Goal: Task Accomplishment & Management: Manage account settings

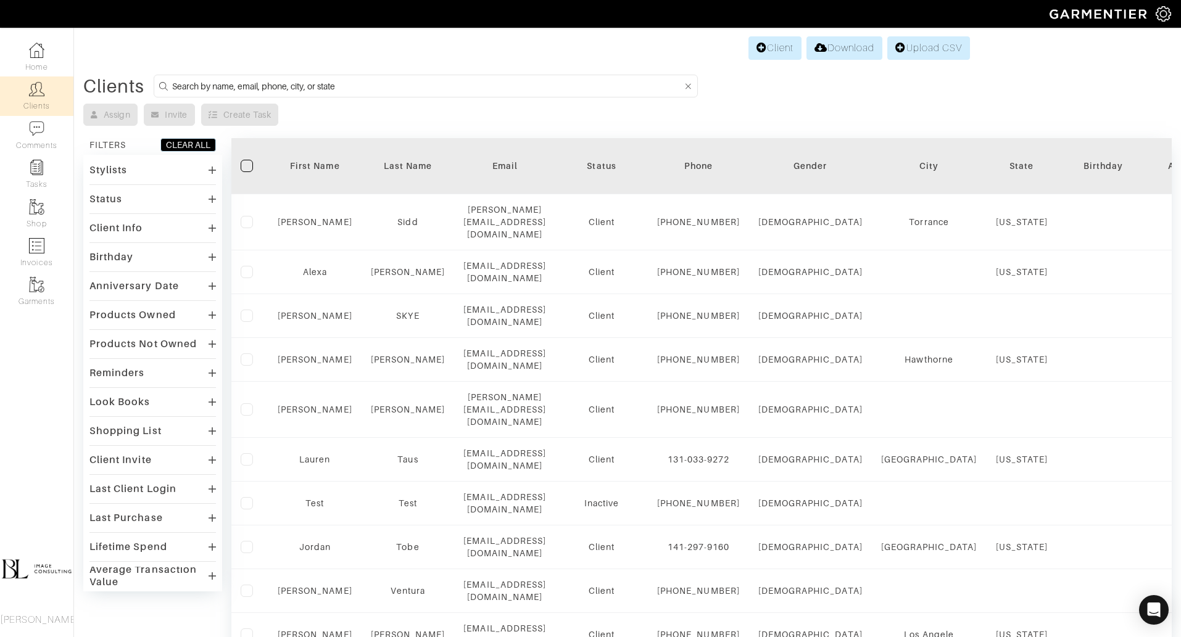
click at [308, 89] on input at bounding box center [427, 85] width 510 height 15
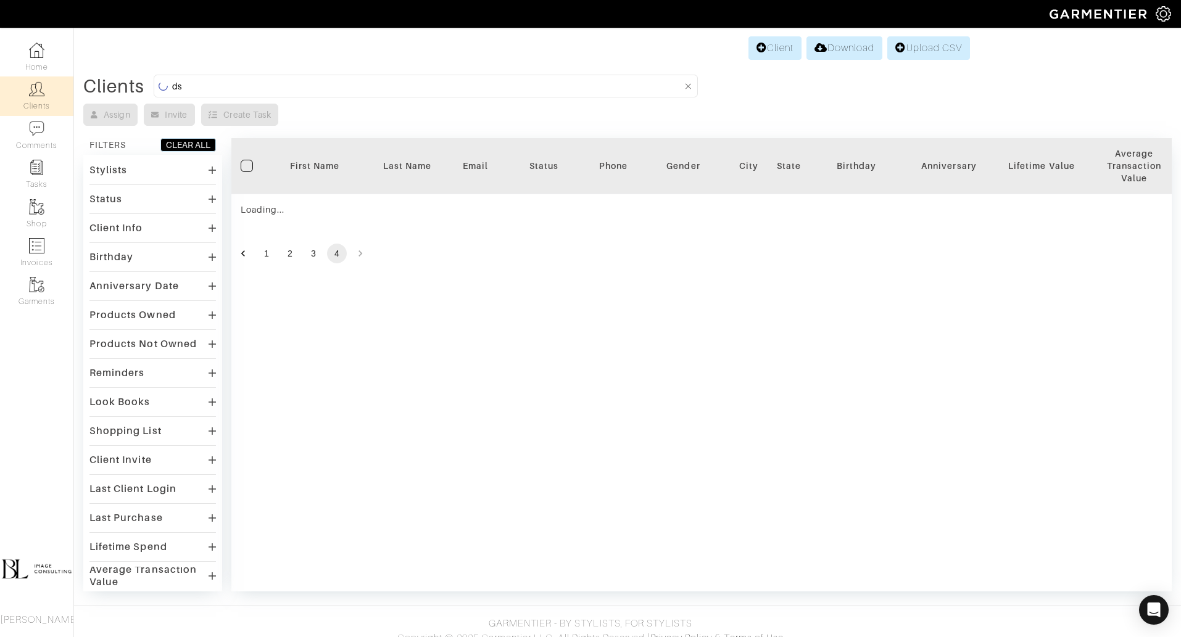
type input "d"
type input "sally"
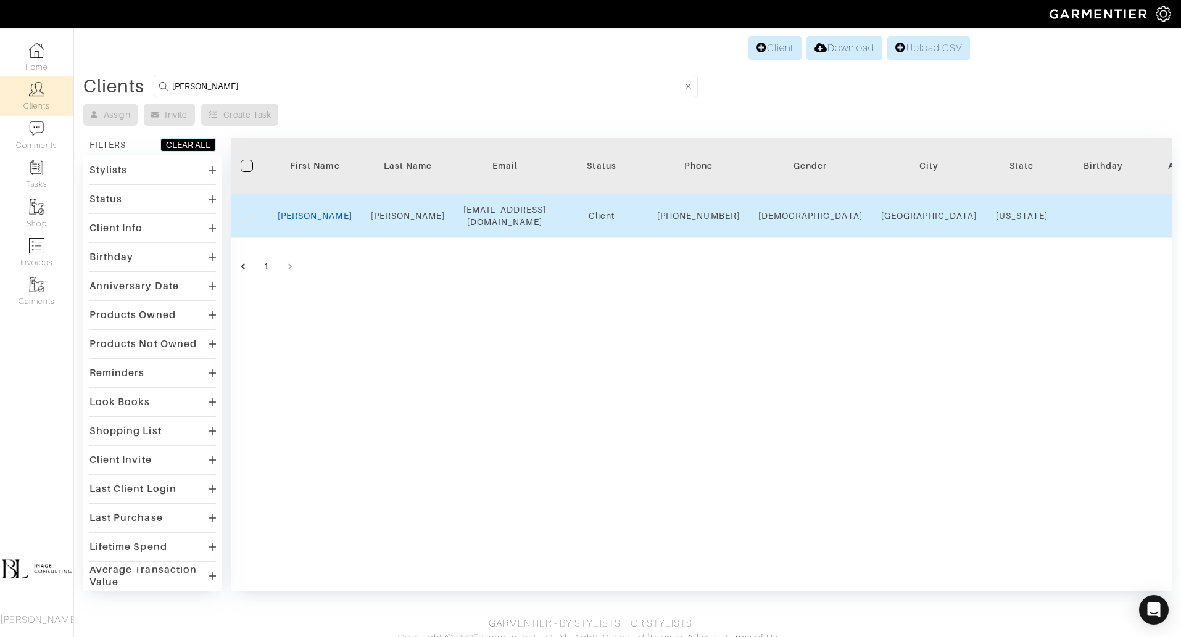
click at [317, 220] on link "[PERSON_NAME]" at bounding box center [315, 216] width 75 height 10
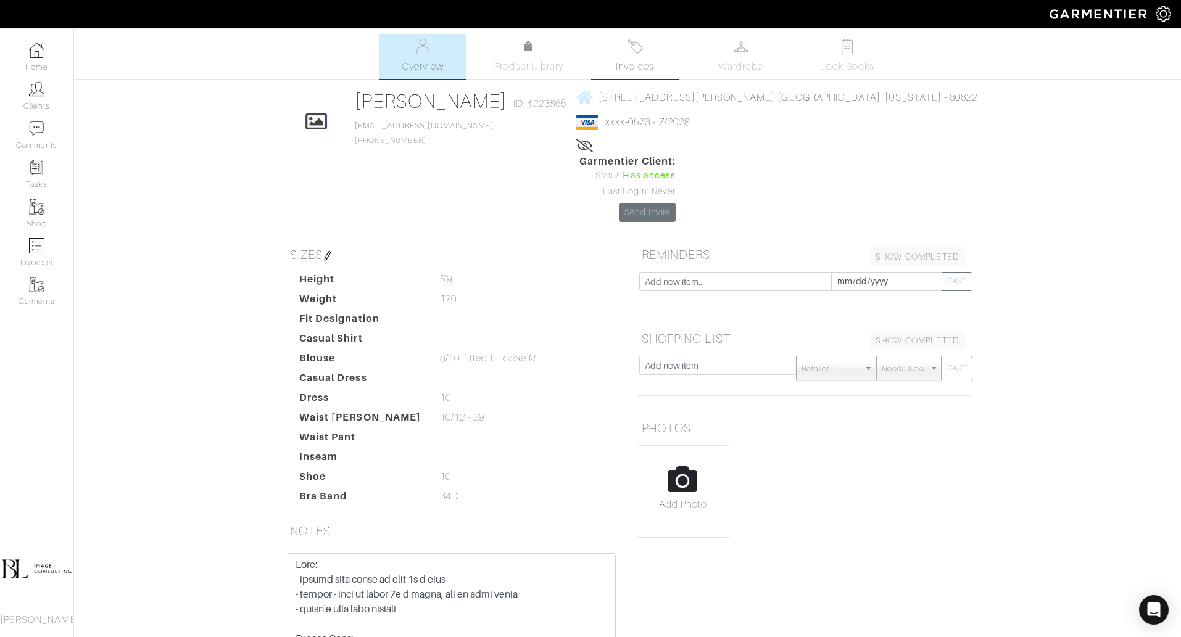
click at [628, 62] on span "Invoices" at bounding box center [635, 66] width 38 height 15
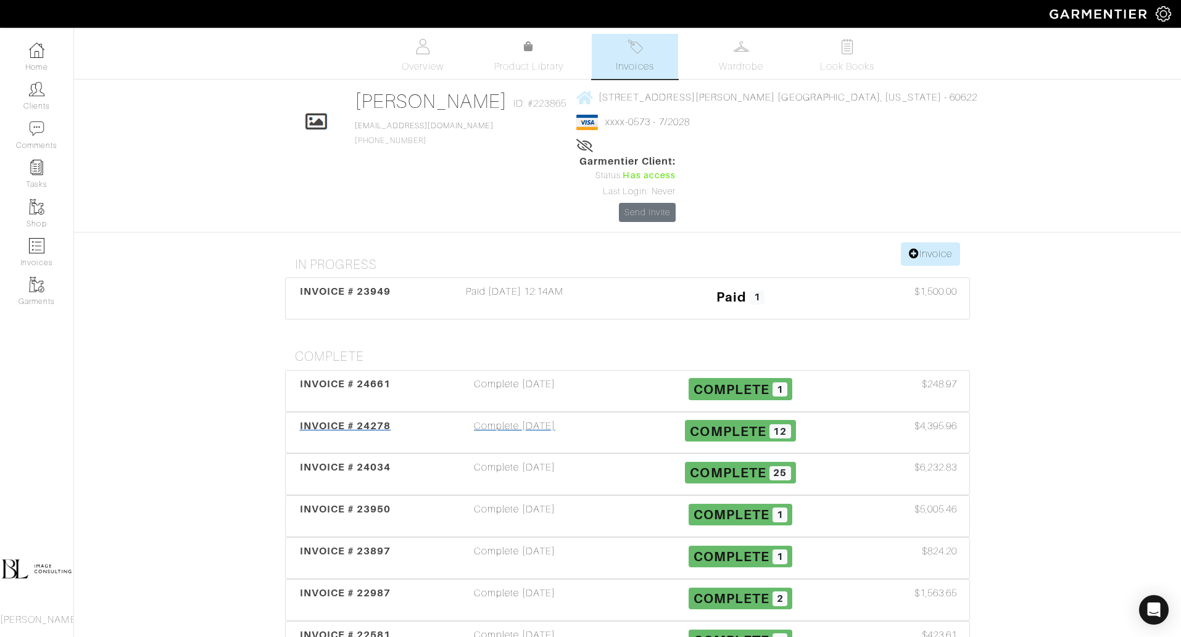
scroll to position [86, 0]
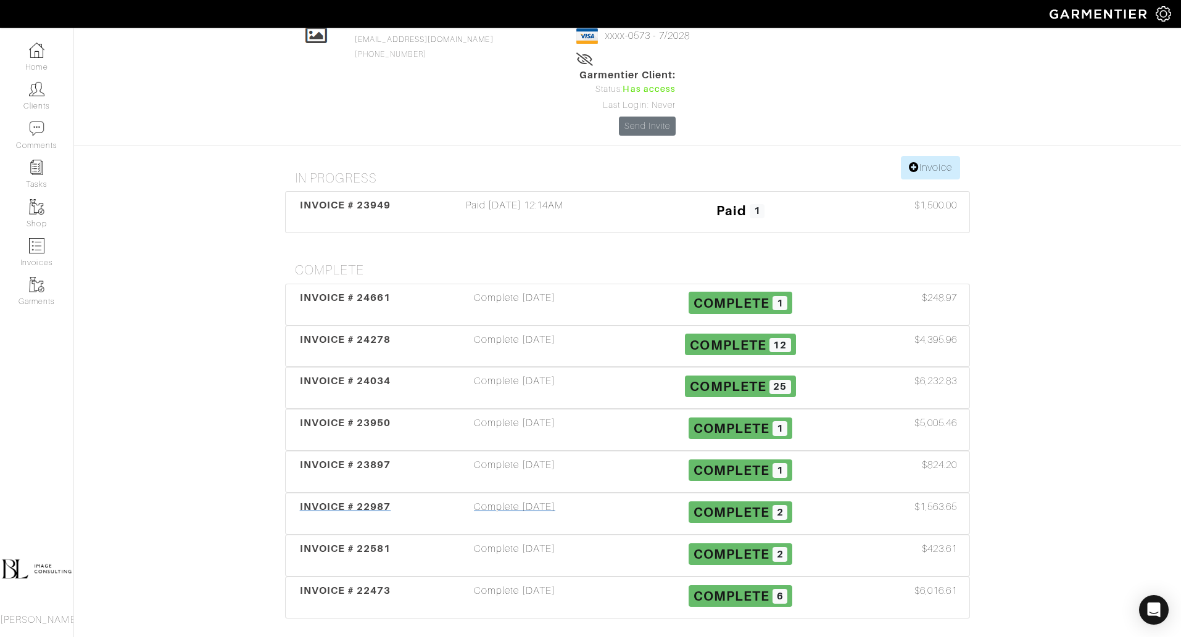
click at [541, 500] on div "Complete [DATE]" at bounding box center [515, 514] width 226 height 28
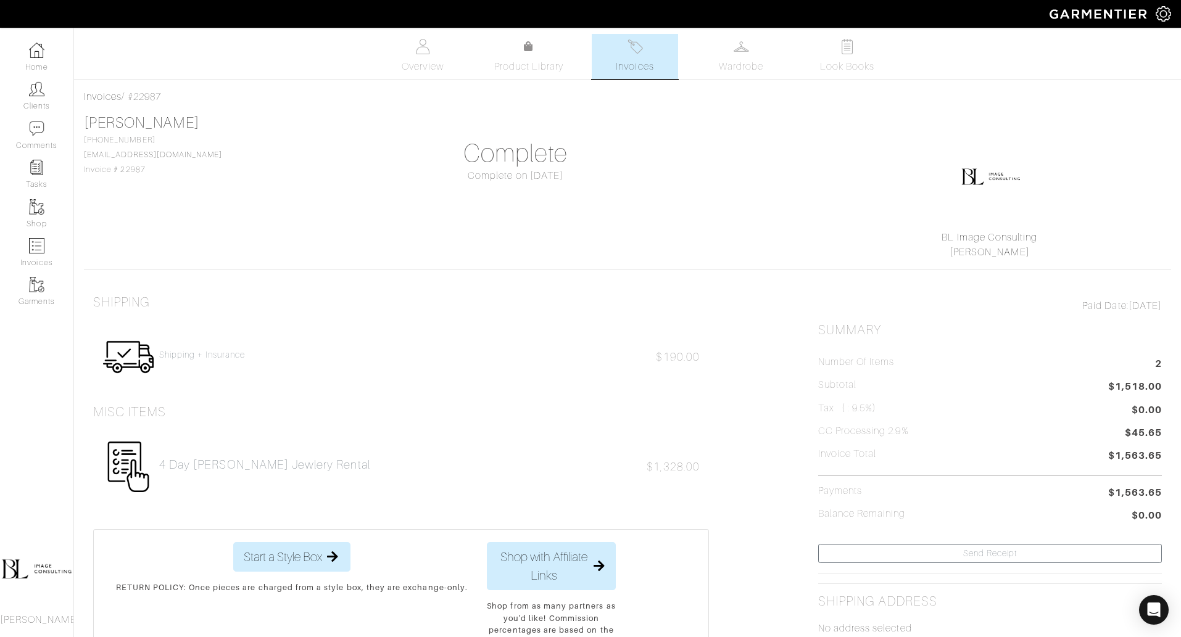
click at [634, 59] on span "Invoices" at bounding box center [635, 66] width 38 height 15
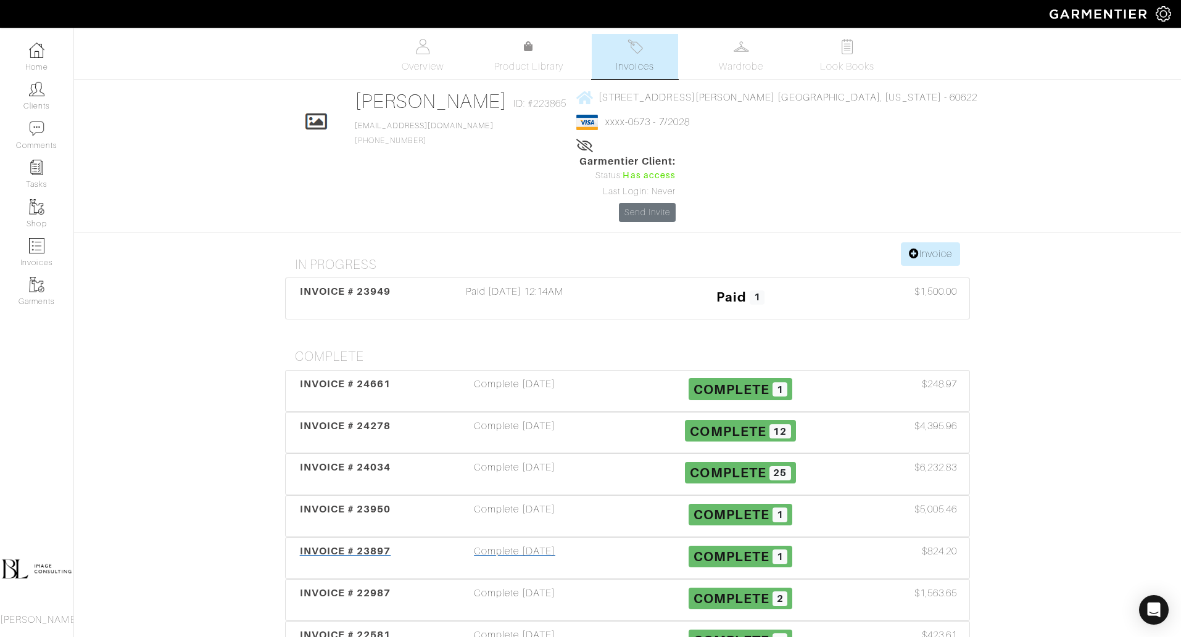
click at [548, 544] on div "Complete [DATE]" at bounding box center [515, 558] width 226 height 28
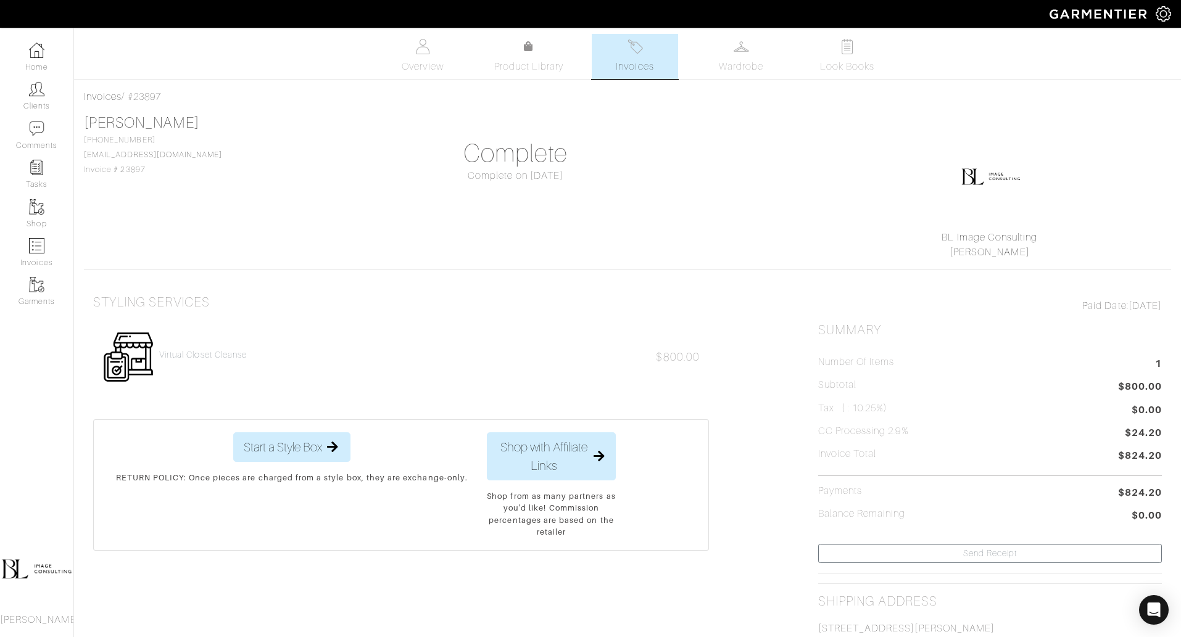
click at [634, 57] on link "Invoices" at bounding box center [635, 56] width 86 height 45
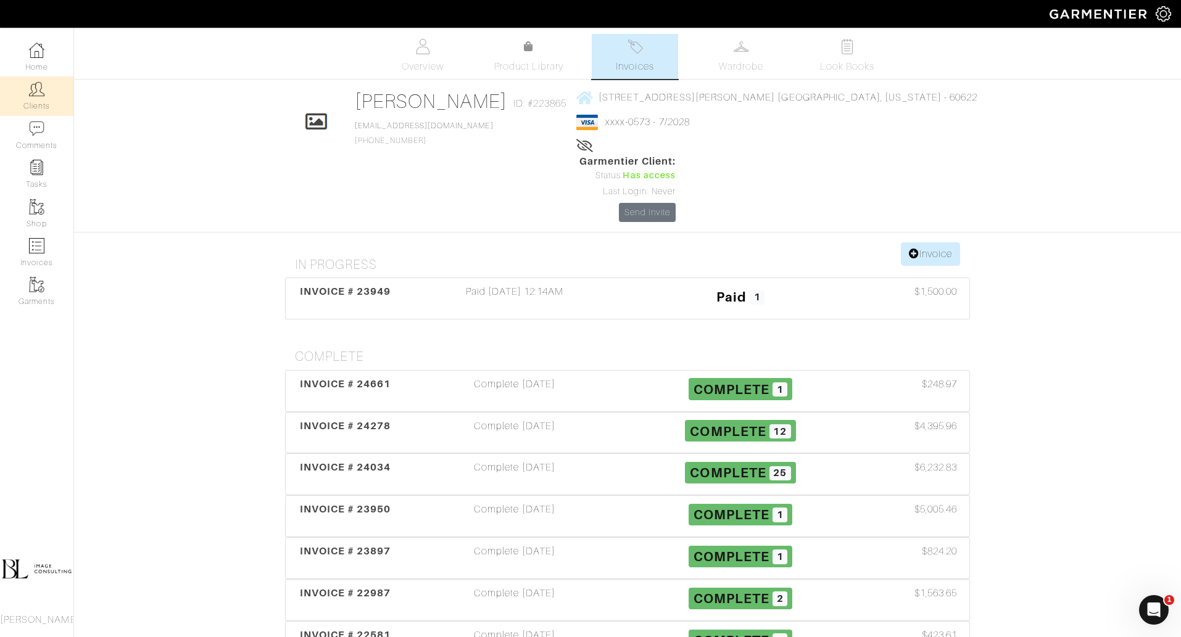
click at [31, 87] on img at bounding box center [36, 88] width 15 height 15
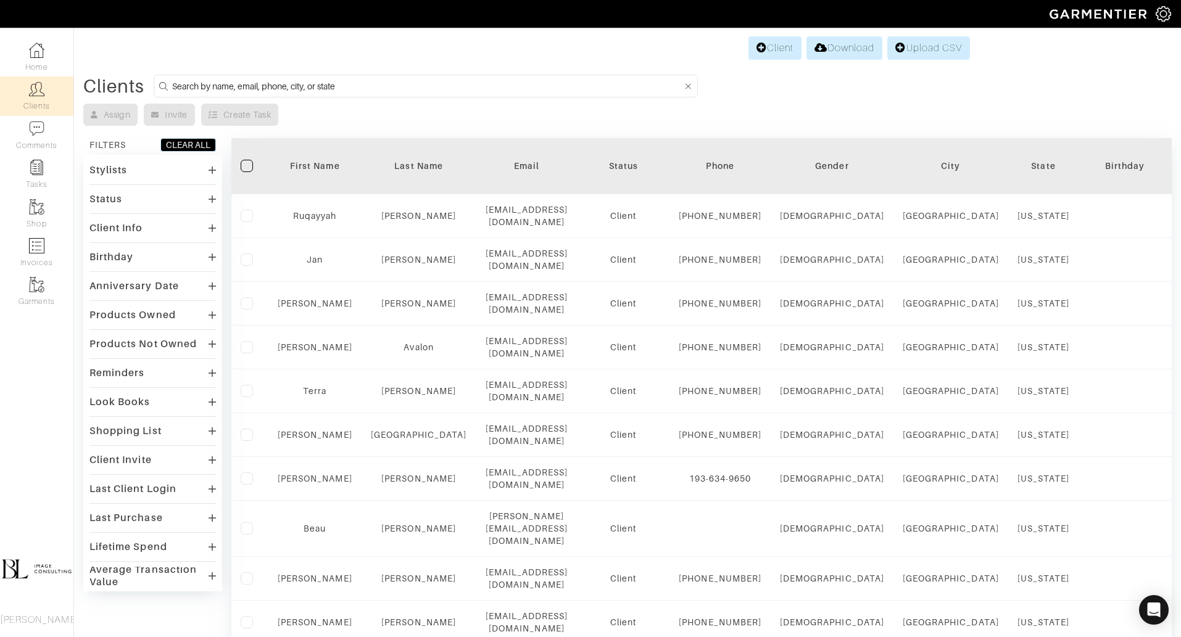
click at [371, 87] on input at bounding box center [427, 85] width 510 height 15
type input "[PERSON_NAME]"
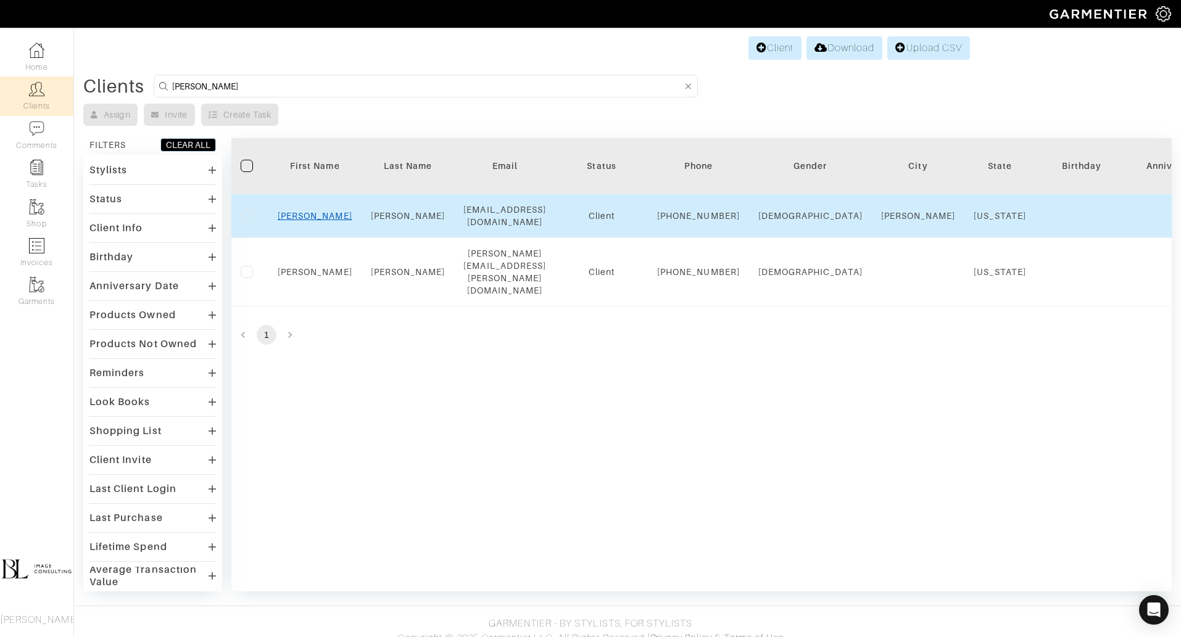
click at [311, 221] on link "[PERSON_NAME]" at bounding box center [315, 216] width 75 height 10
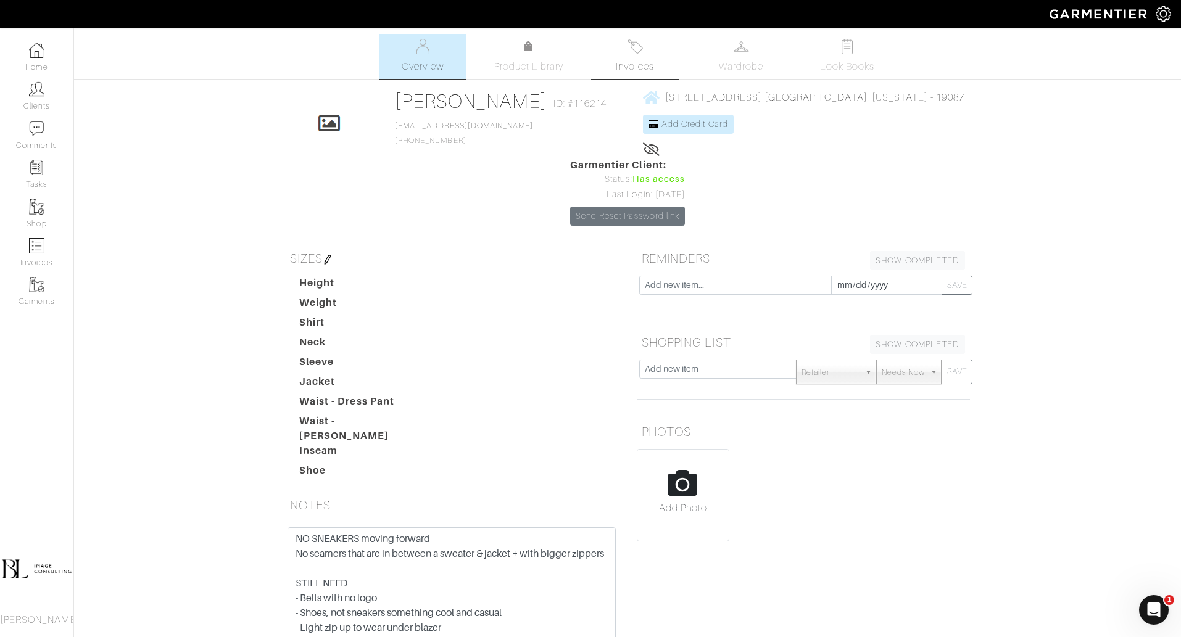
click at [638, 74] on link "Invoices" at bounding box center [635, 56] width 86 height 45
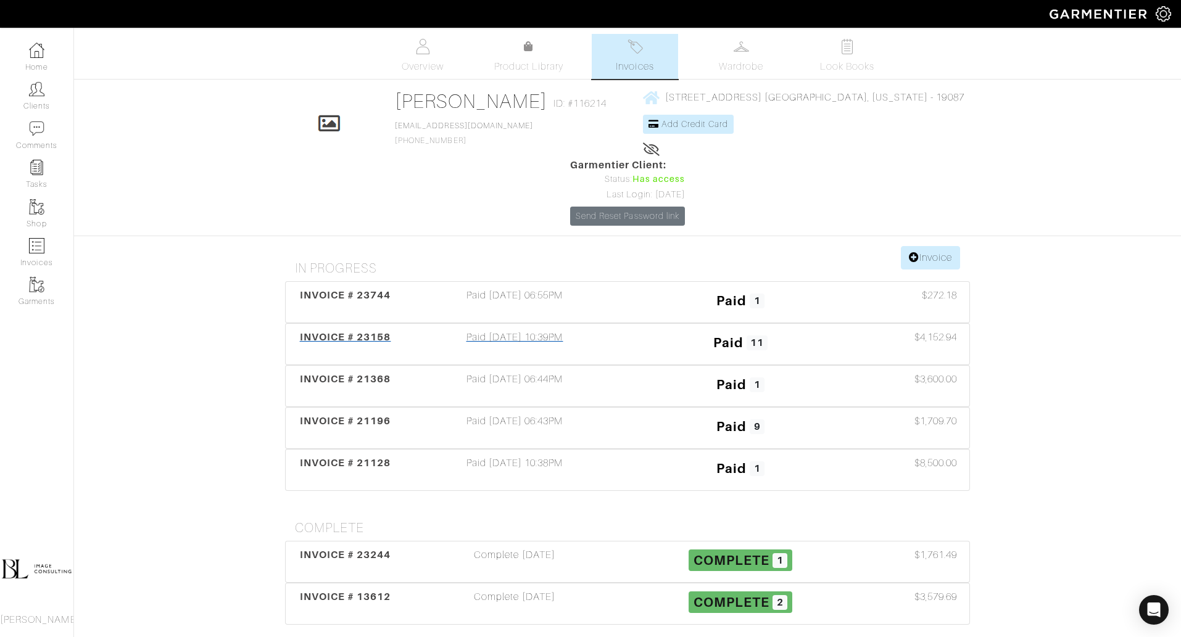
click at [508, 330] on div "Paid 04/15/25 10:39PM" at bounding box center [515, 344] width 226 height 28
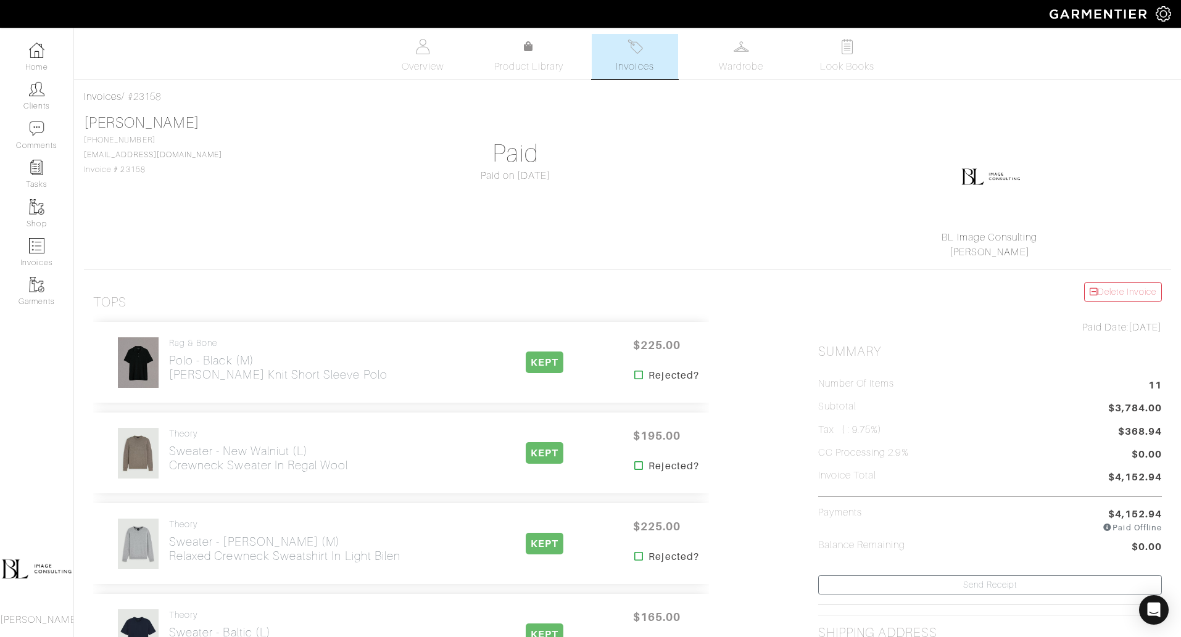
click at [625, 51] on link "Invoices" at bounding box center [635, 56] width 86 height 45
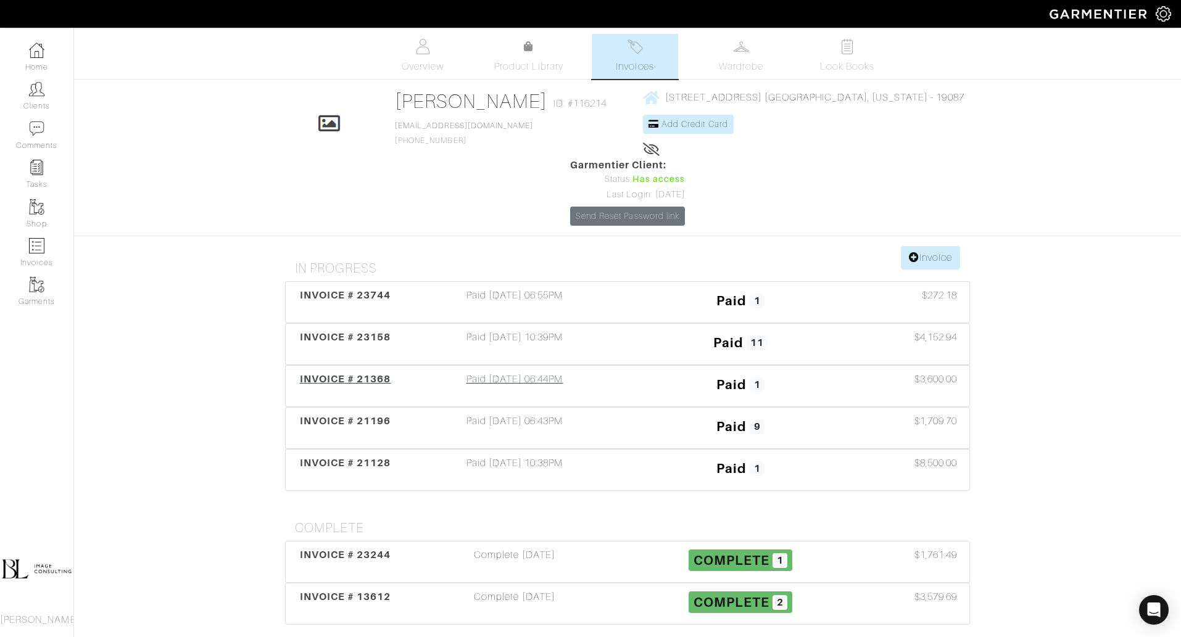
click at [580, 372] on div "Paid 10/01/24 06:44PM" at bounding box center [515, 386] width 226 height 28
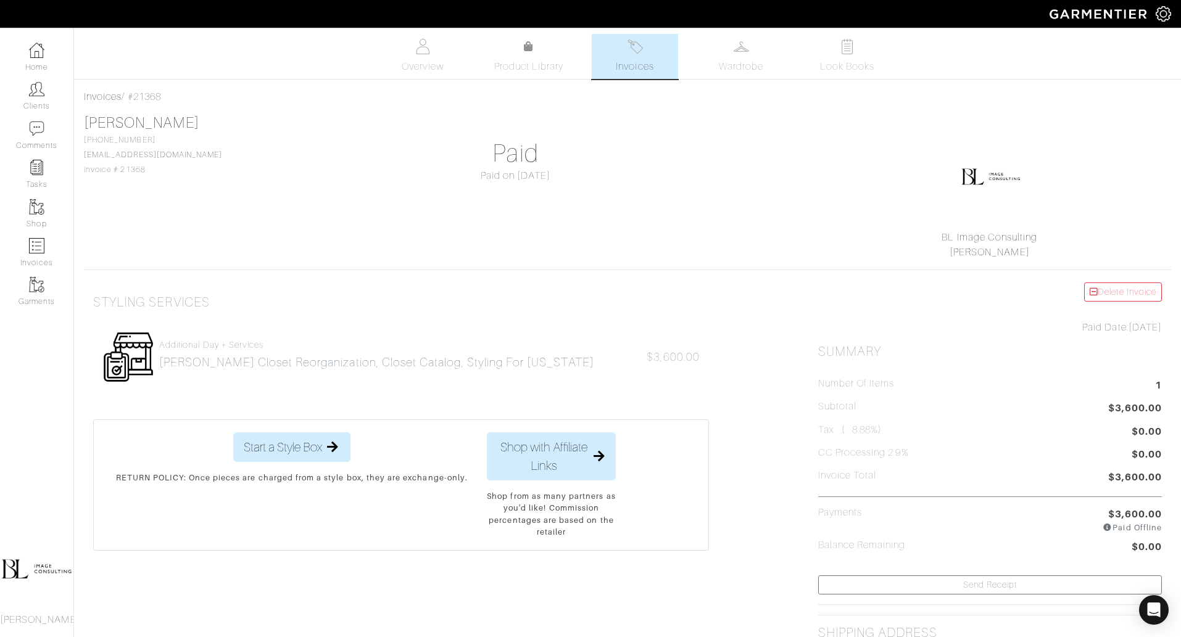
click at [623, 41] on link "Invoices" at bounding box center [635, 56] width 86 height 45
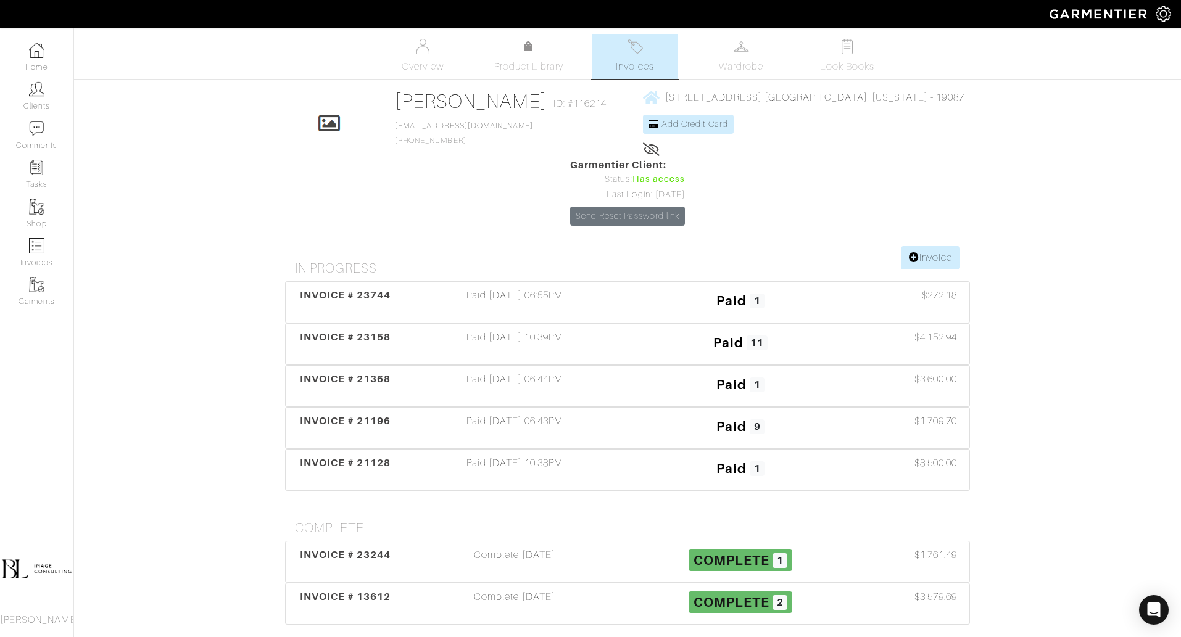
click at [592, 414] on div "Paid 10/01/24 06:43PM" at bounding box center [515, 428] width 226 height 28
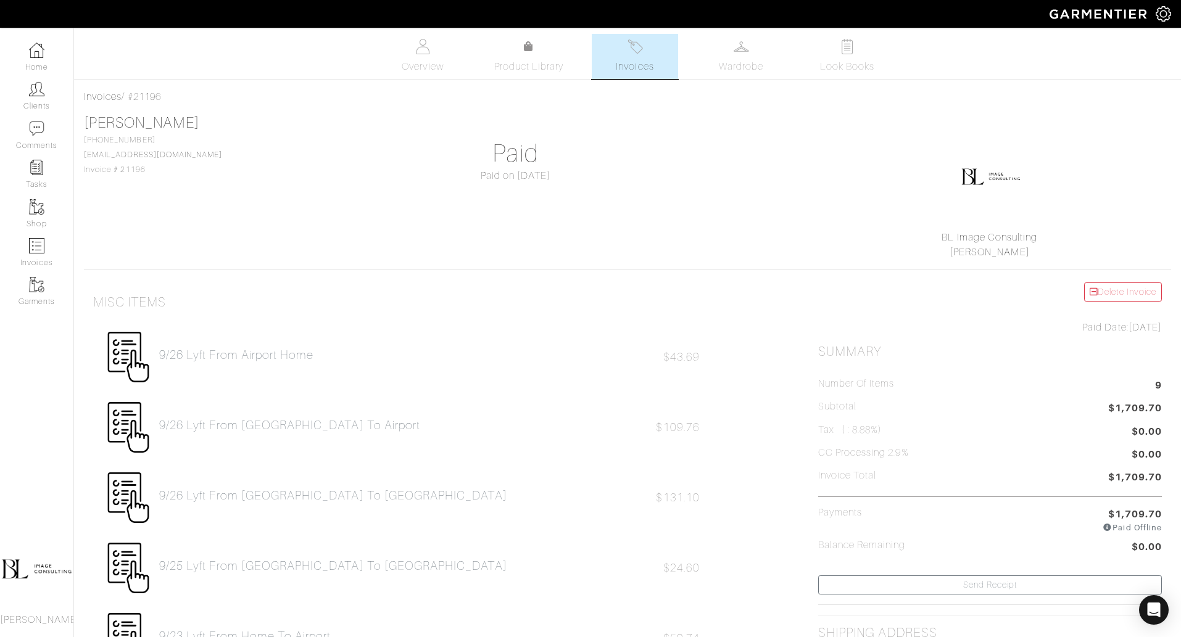
click at [630, 61] on span "Invoices" at bounding box center [635, 66] width 38 height 15
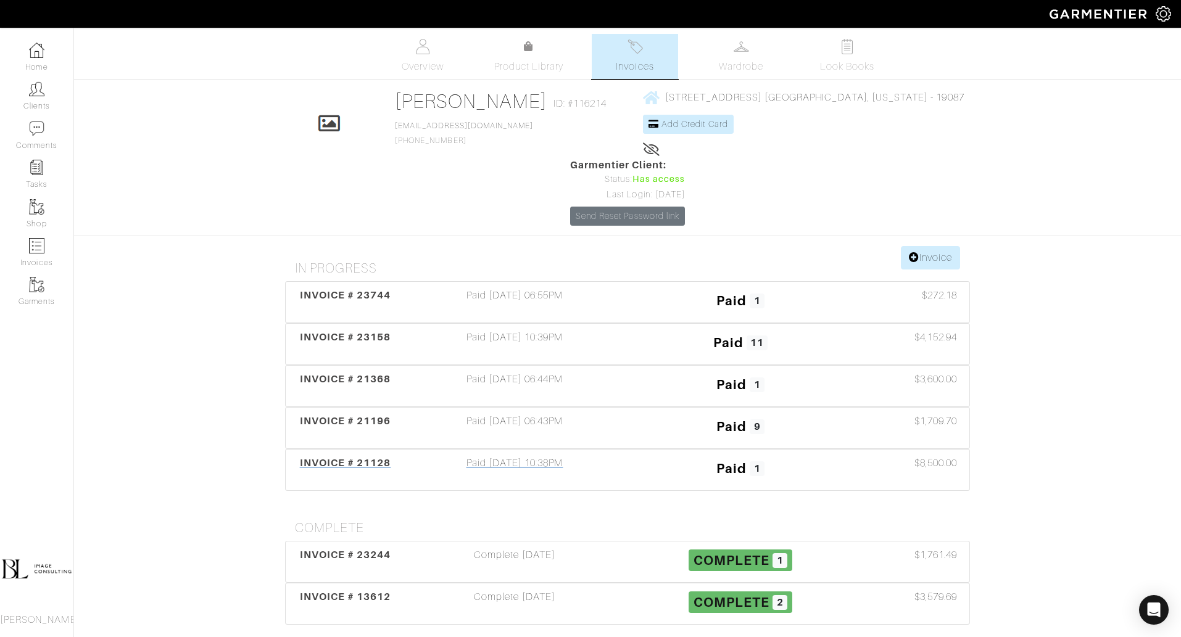
click at [578, 456] on div "Paid 09/18/24 10:38PM" at bounding box center [515, 470] width 226 height 28
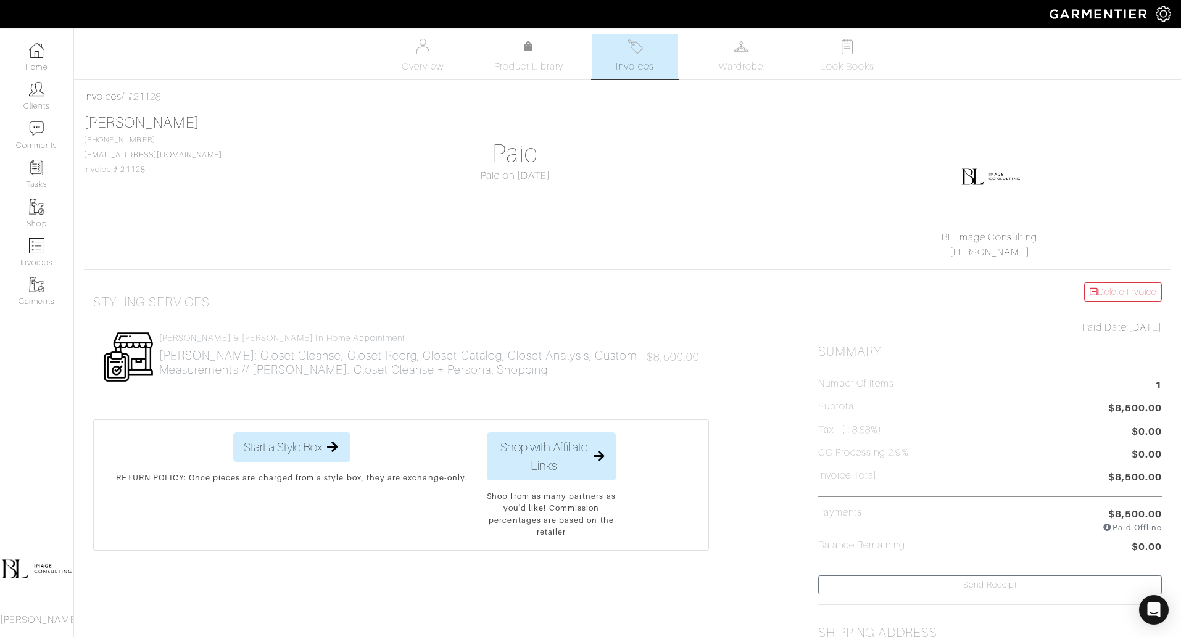
click at [592, 62] on link "Invoices" at bounding box center [635, 56] width 86 height 45
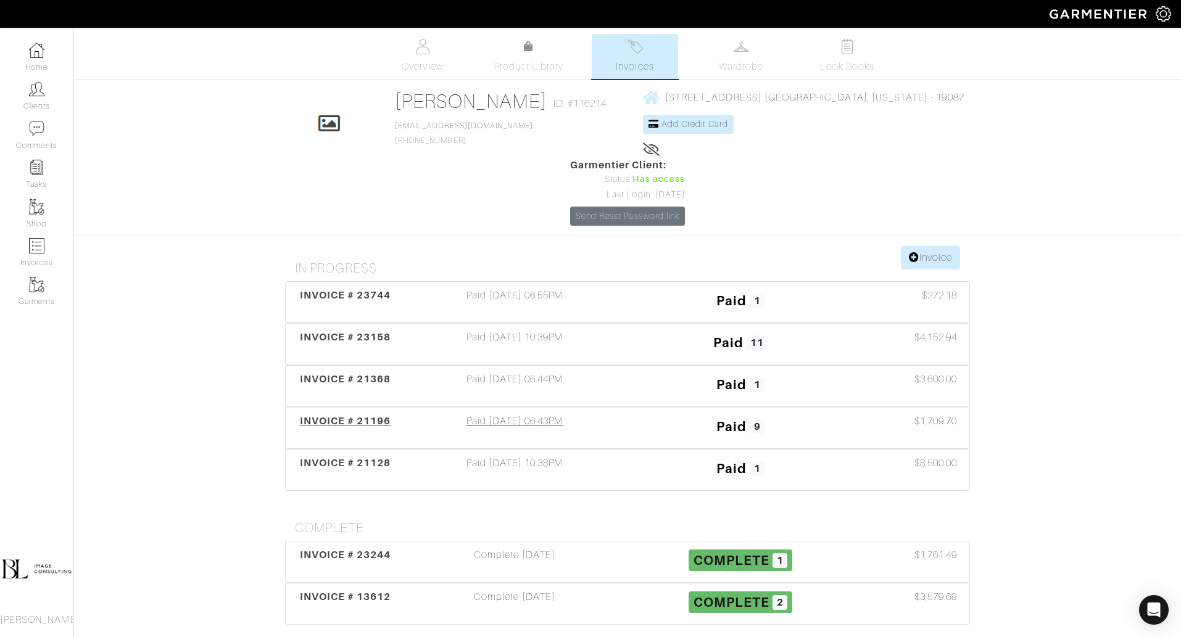
scroll to position [4, 0]
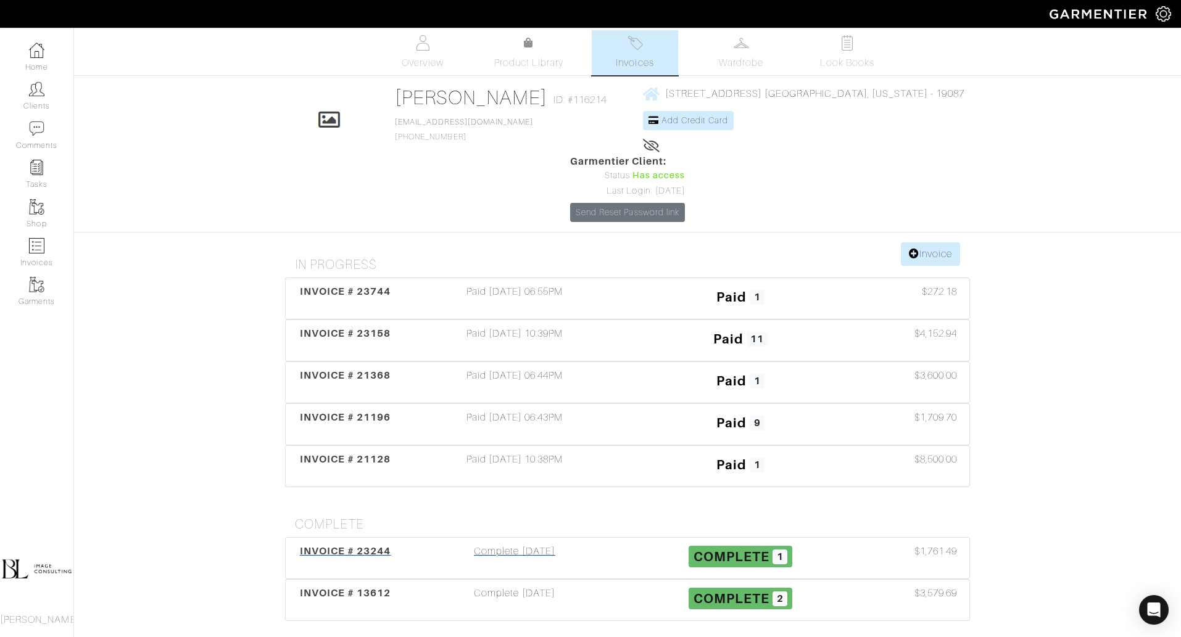
click at [547, 544] on div "Complete 04/28/25" at bounding box center [515, 558] width 226 height 28
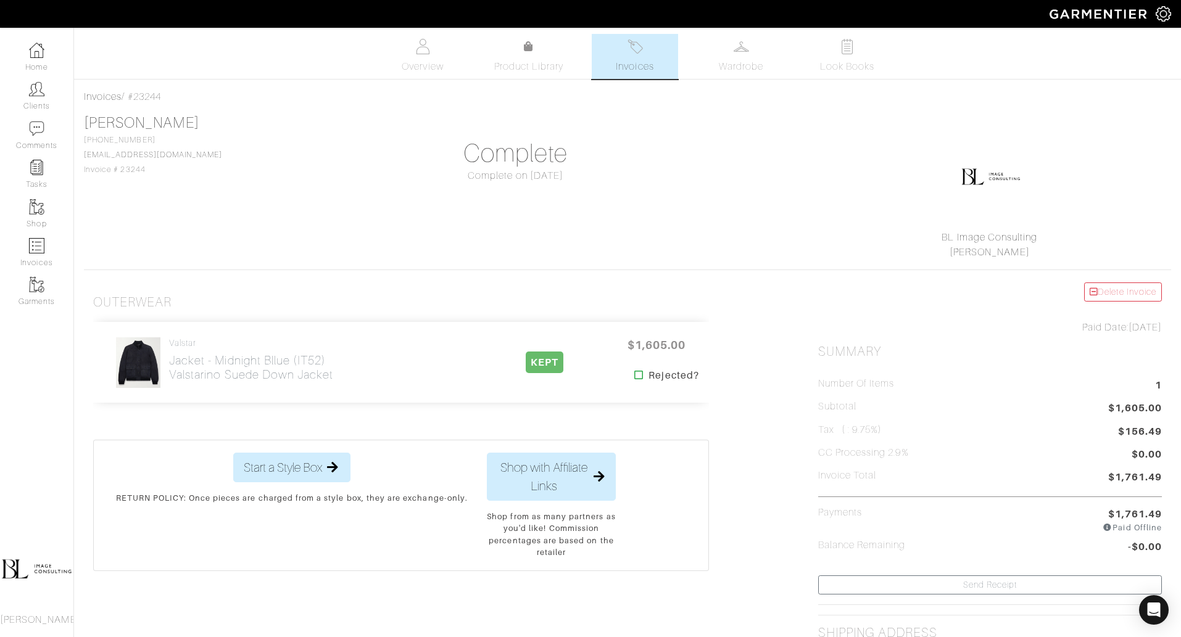
click at [656, 57] on link "Invoices" at bounding box center [635, 56] width 86 height 45
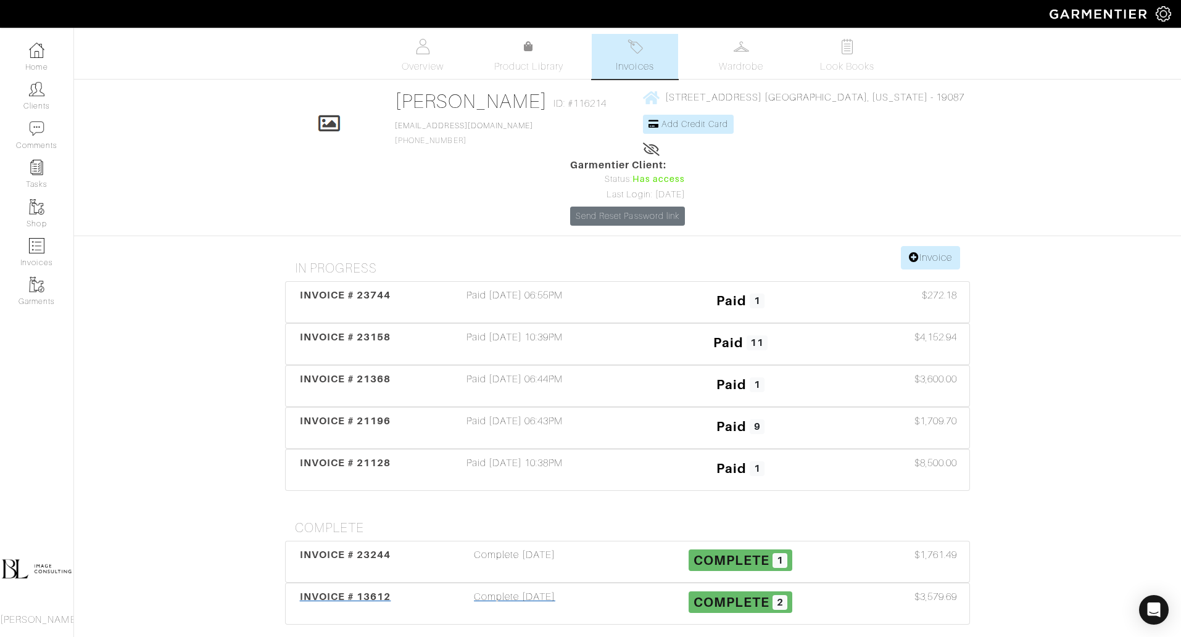
click at [529, 590] on div "Complete 02/08/23" at bounding box center [515, 604] width 226 height 28
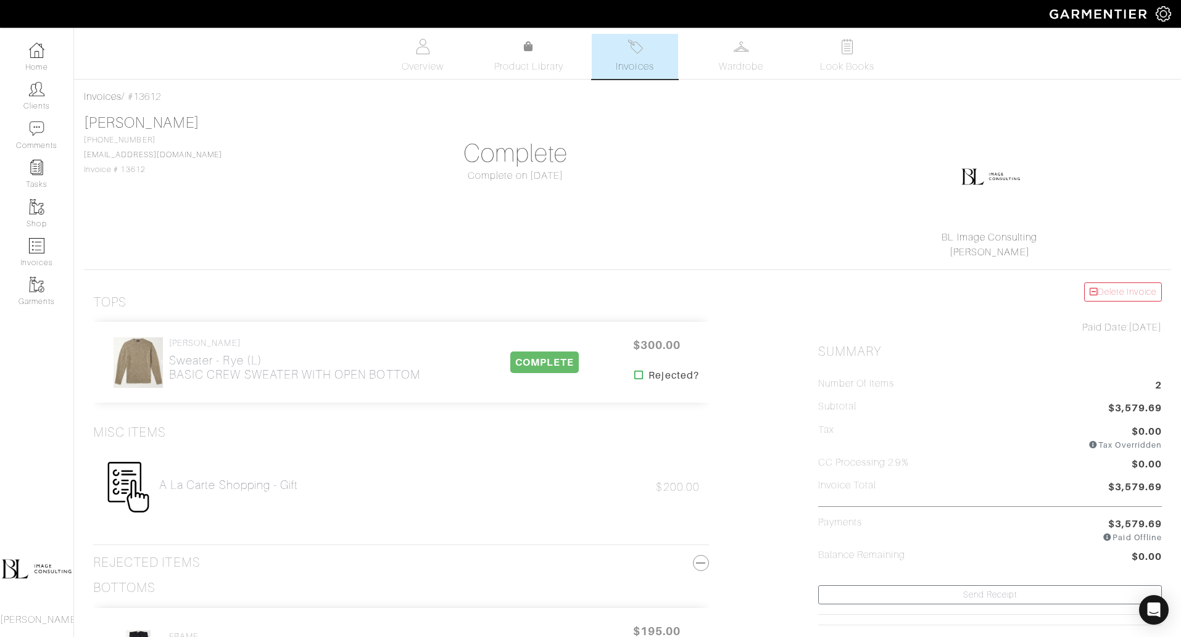
click at [611, 43] on link "Invoices" at bounding box center [635, 56] width 86 height 45
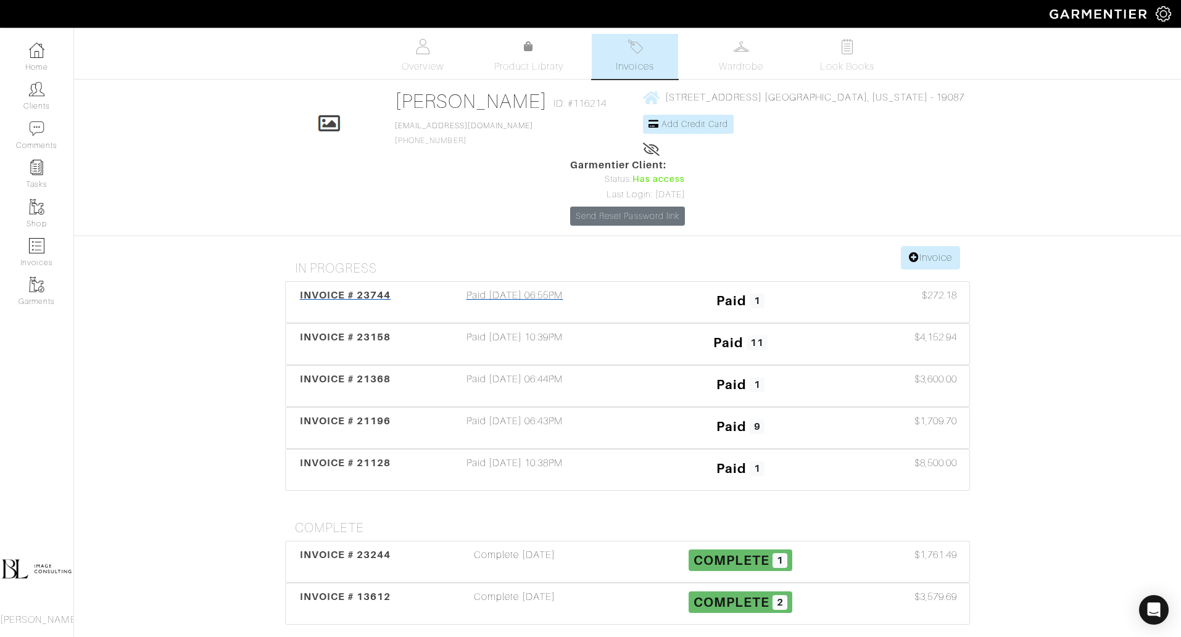
click at [564, 288] on div "Paid 05/27/25 06:55PM" at bounding box center [515, 302] width 226 height 28
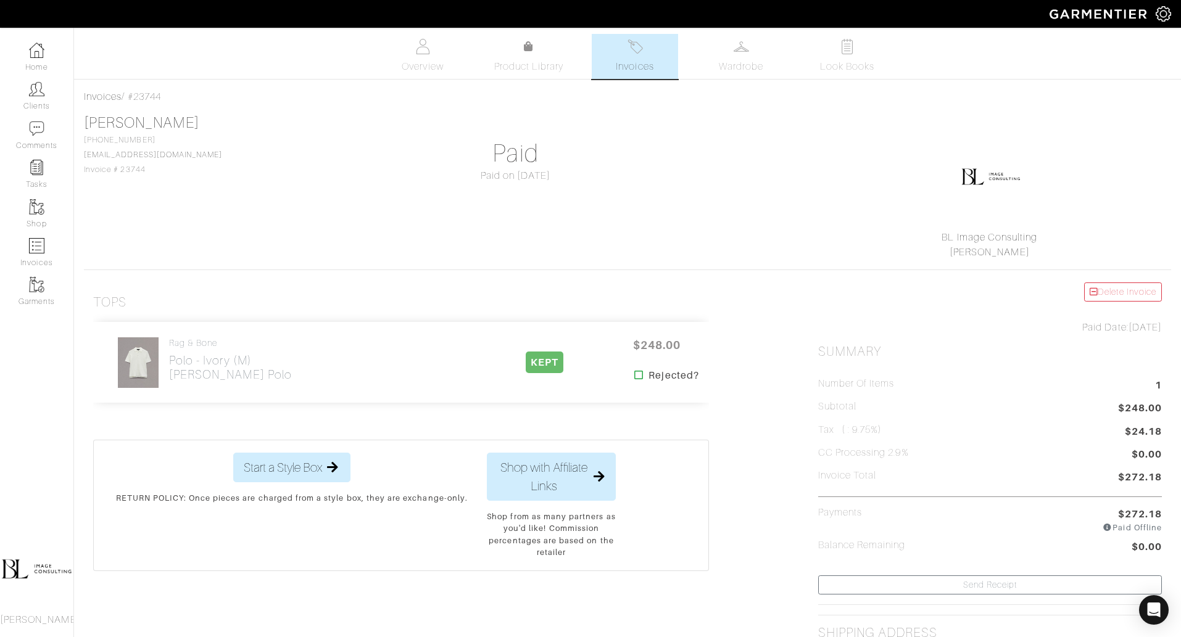
click at [665, 48] on link "Invoices" at bounding box center [635, 56] width 86 height 45
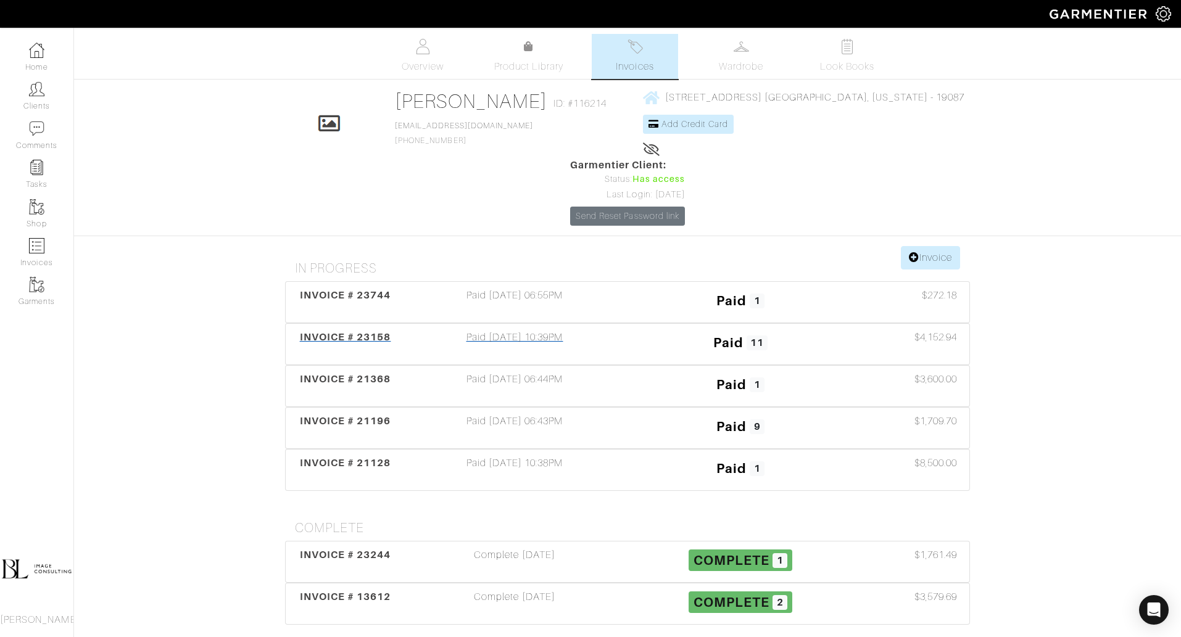
click at [620, 330] on div "Paid 04/15/25 10:39PM" at bounding box center [515, 344] width 226 height 28
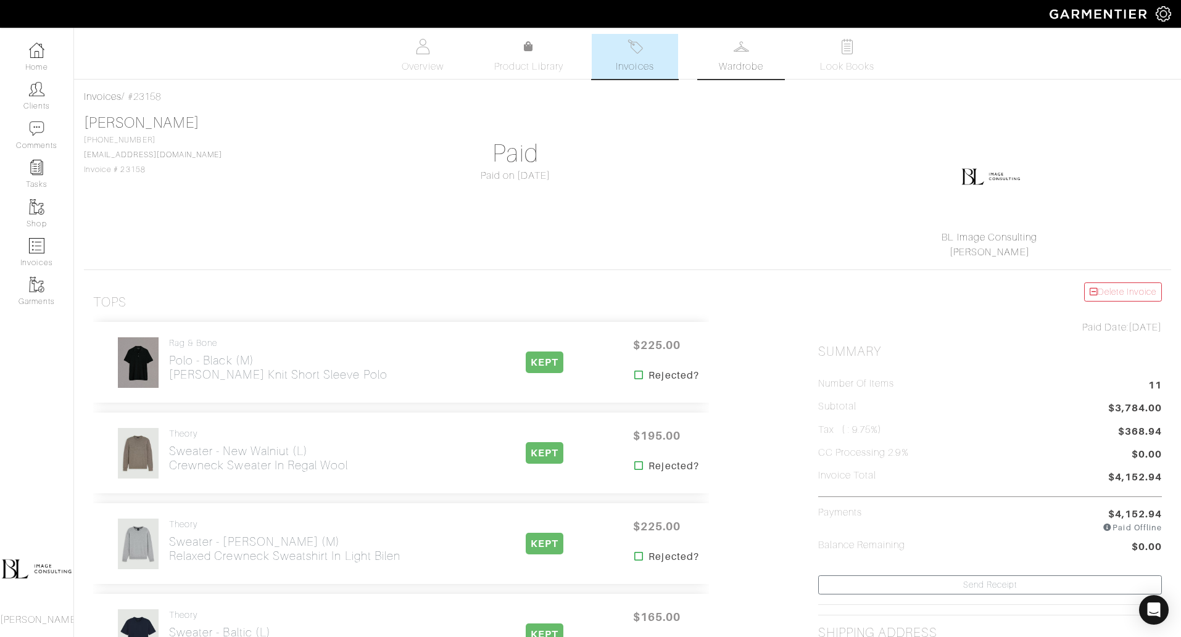
click at [745, 72] on span "Wardrobe" at bounding box center [741, 66] width 44 height 15
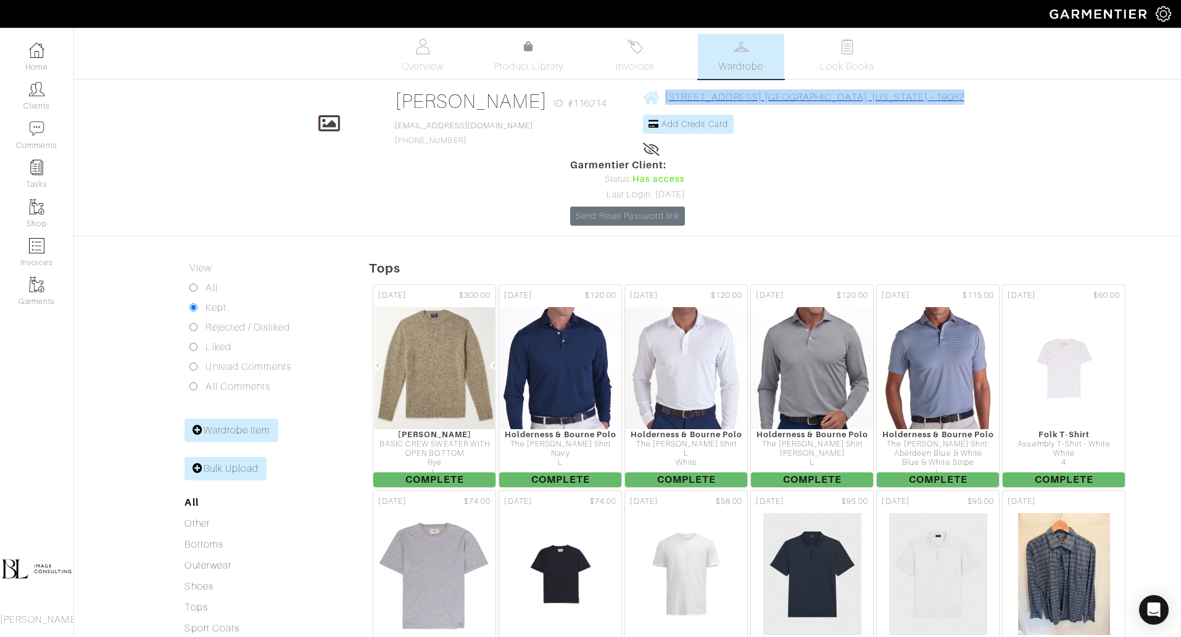
drag, startPoint x: 839, startPoint y: 101, endPoint x: 571, endPoint y: 94, distance: 267.8
click at [571, 94] on div "Click To Edit Brent Jones ID: #116214 rbrent_jones@icloud.com 917-324-5772 424 …" at bounding box center [627, 157] width 703 height 136
copy link "424 Woodland Avenue Wayne, Pennsylvania - 19087"
click at [51, 105] on link "Clients" at bounding box center [36, 96] width 73 height 39
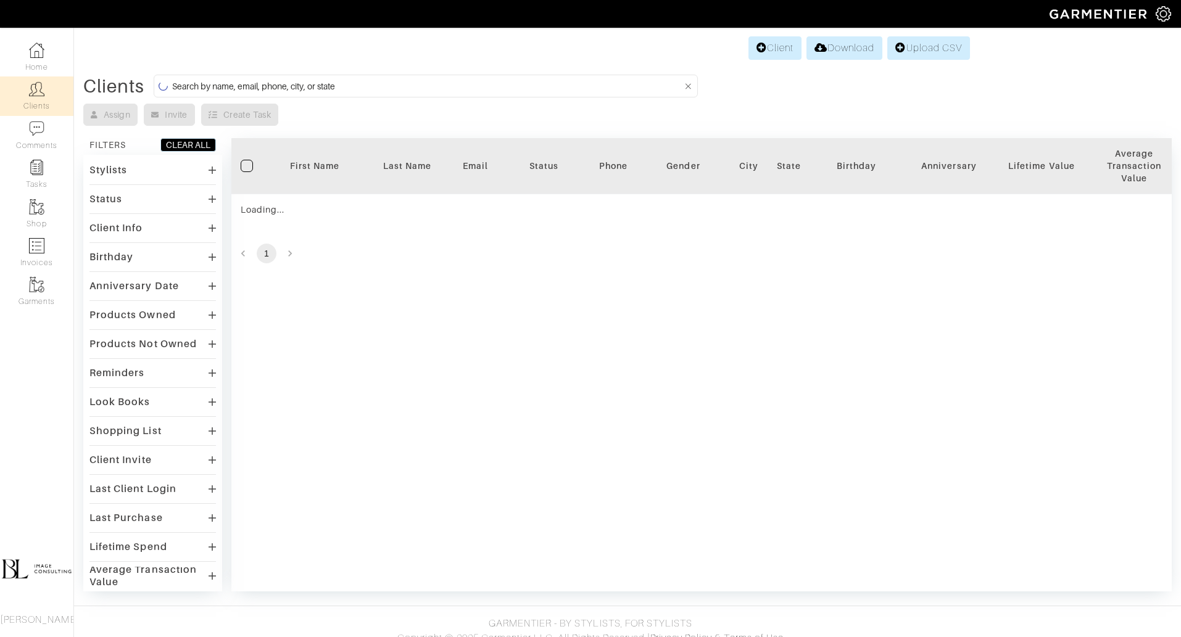
click at [358, 81] on input at bounding box center [427, 85] width 510 height 15
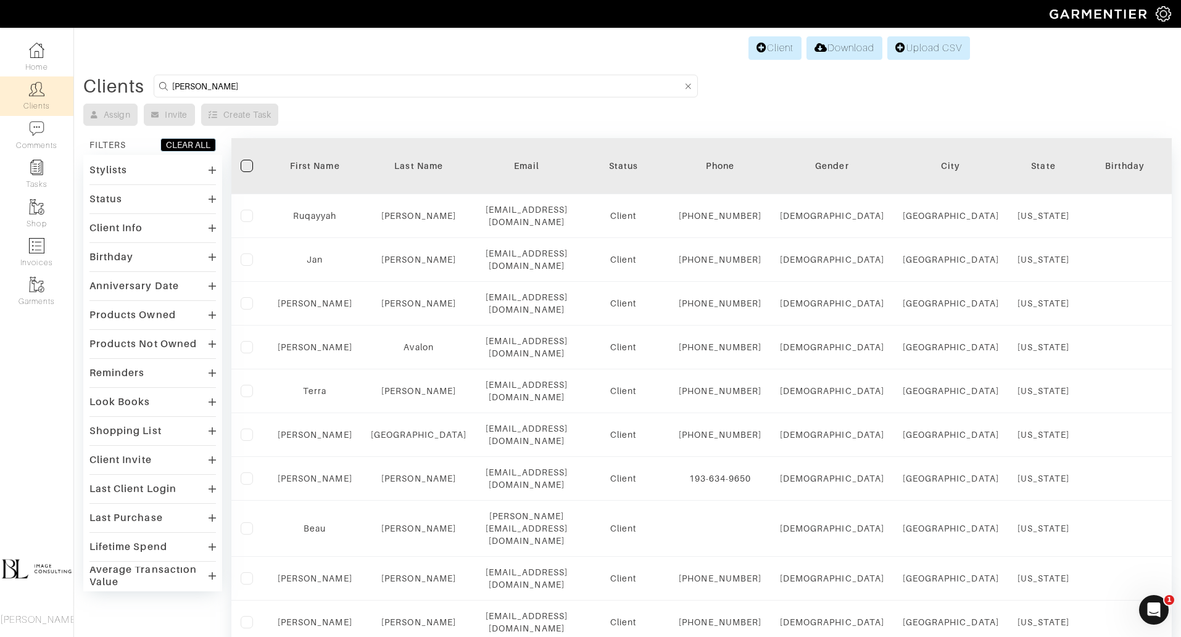
type input "rosemary jones"
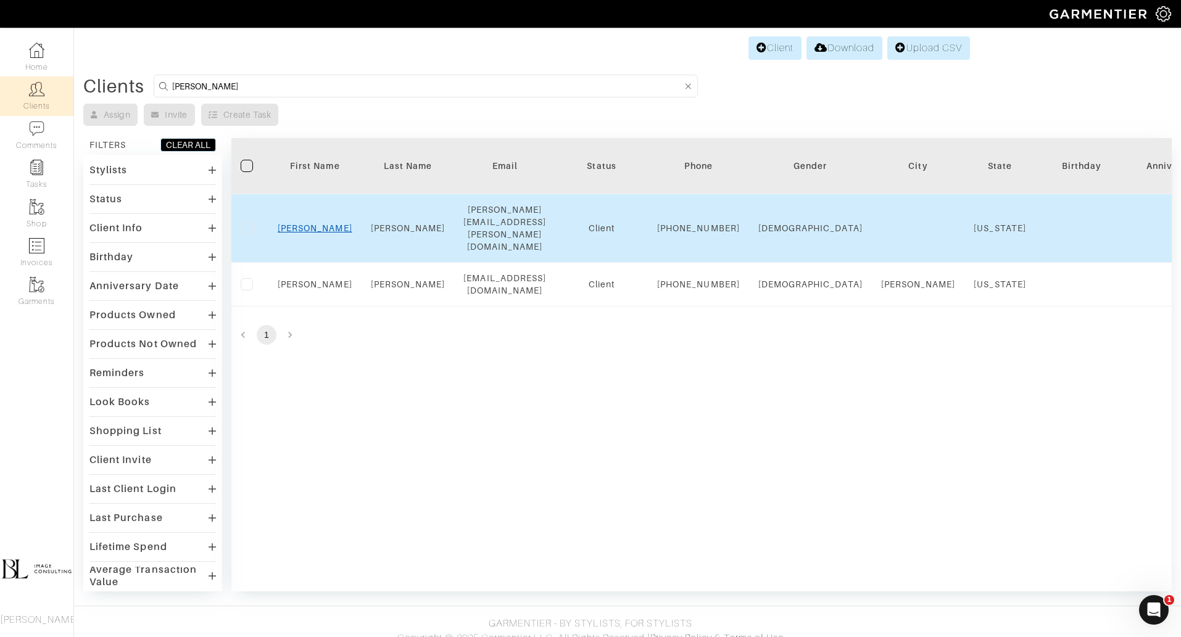
click at [302, 223] on link "[PERSON_NAME]" at bounding box center [315, 228] width 75 height 10
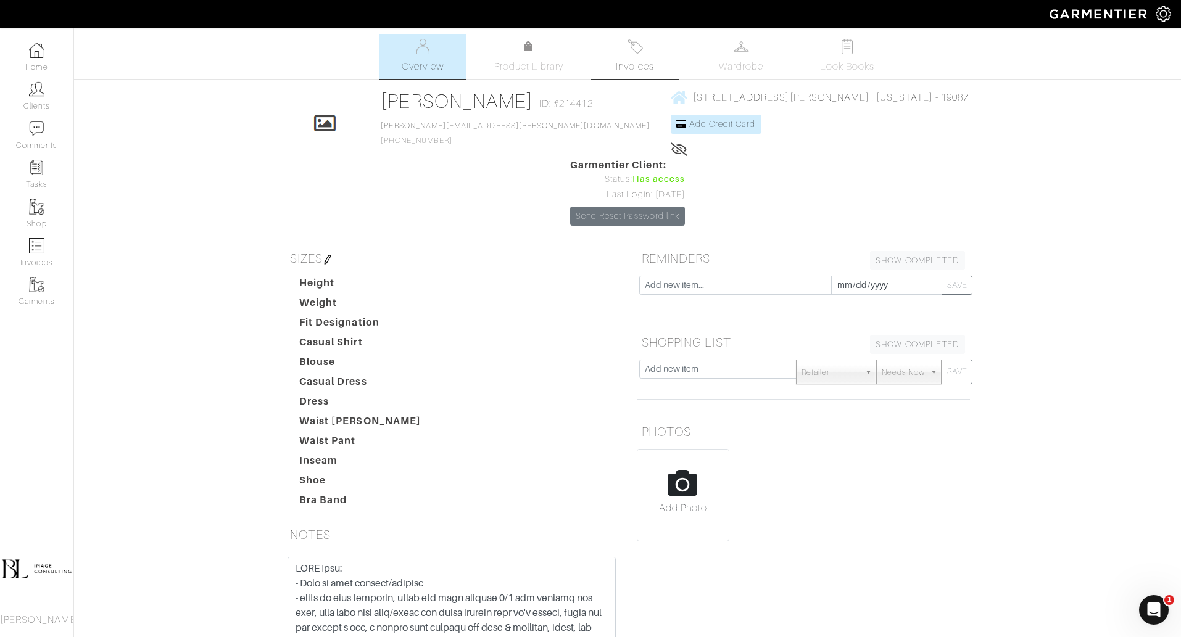
click at [646, 70] on span "Invoices" at bounding box center [635, 66] width 38 height 15
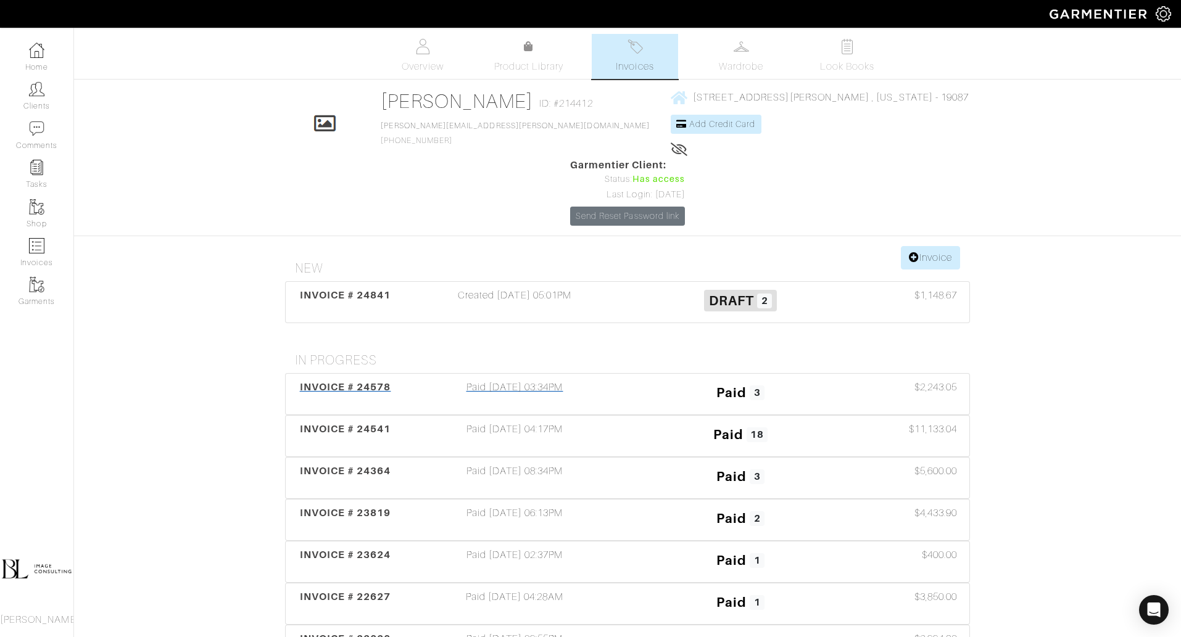
click at [370, 380] on div "INVOICE # 24578" at bounding box center [345, 394] width 113 height 28
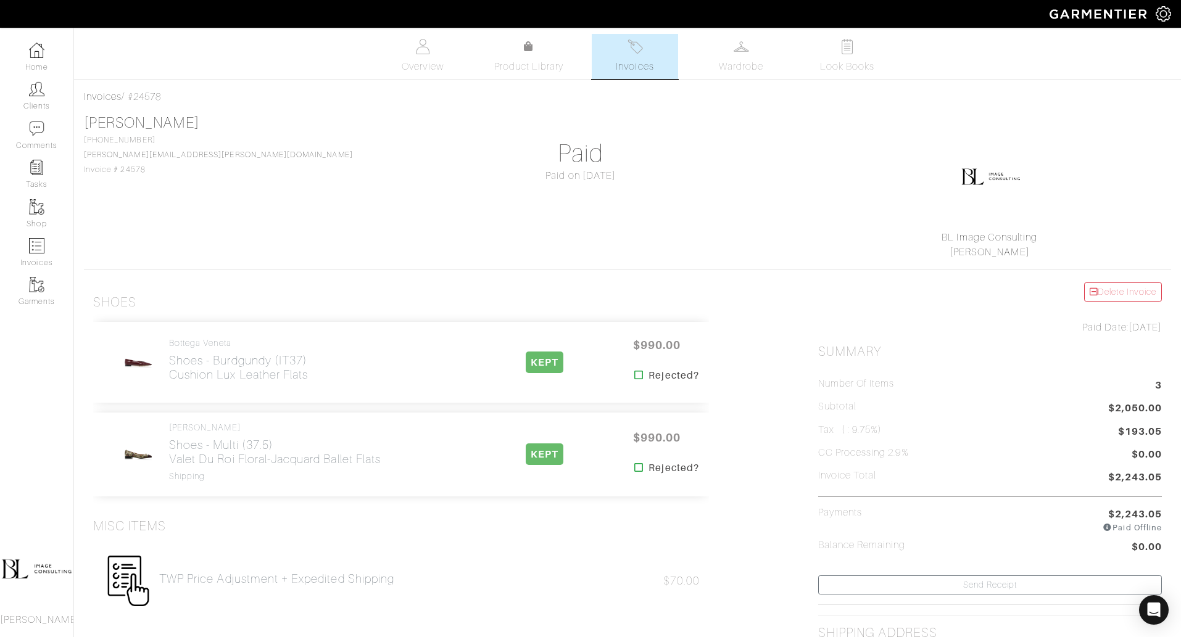
click at [634, 48] on img at bounding box center [634, 46] width 15 height 15
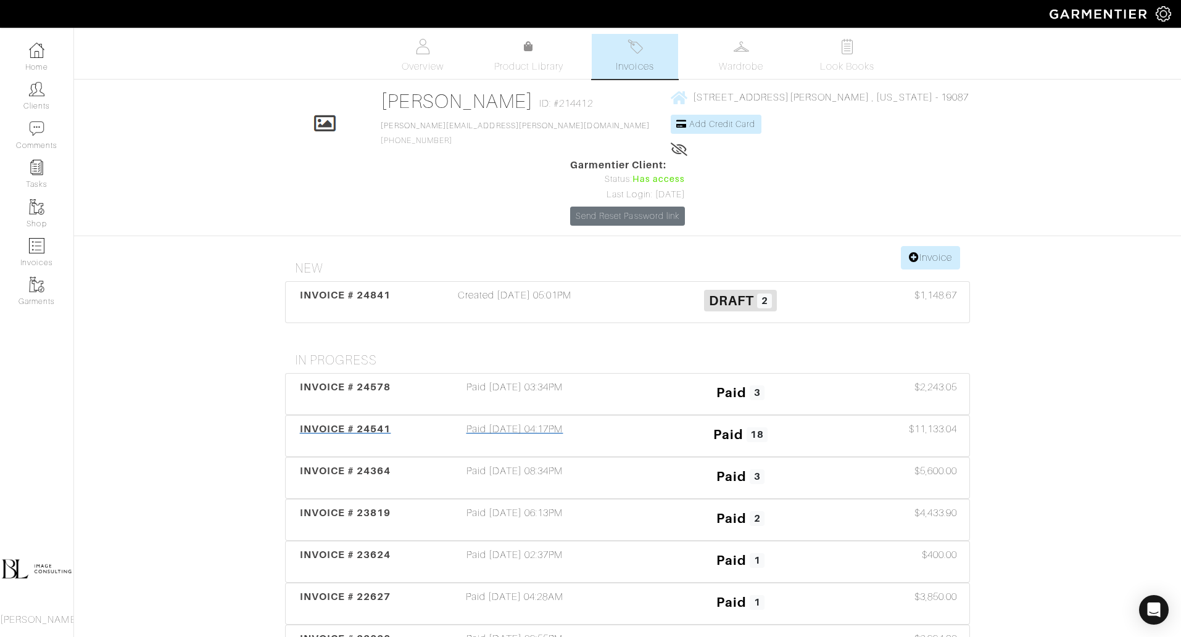
click at [365, 423] on span "INVOICE # 24541" at bounding box center [345, 429] width 91 height 12
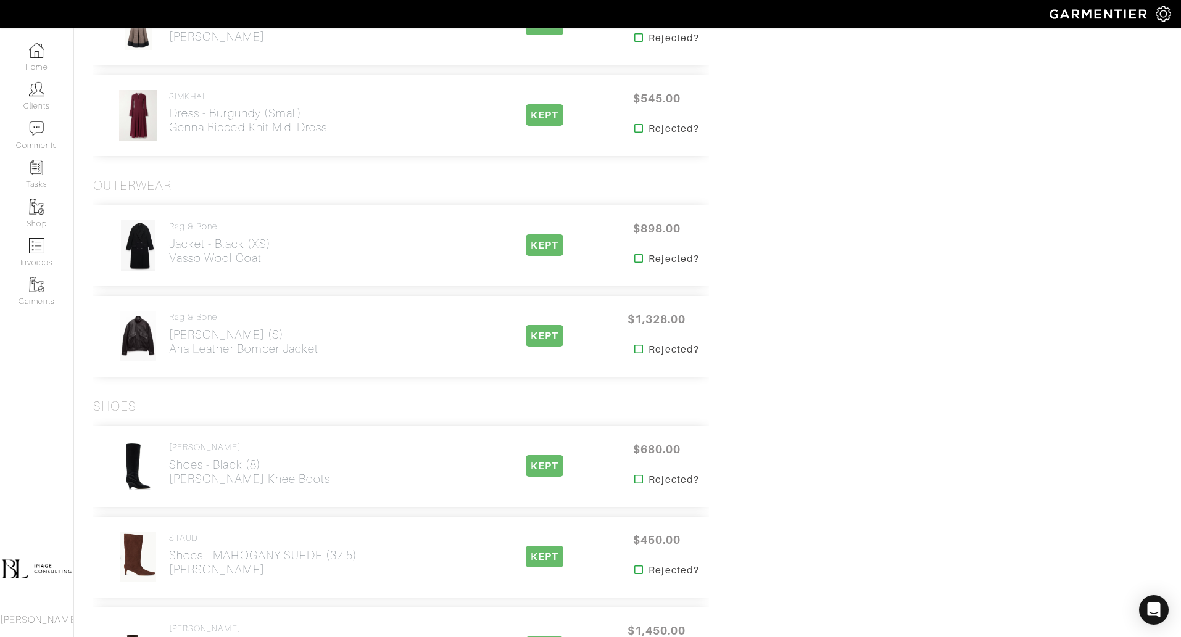
scroll to position [1424, 0]
click at [249, 320] on h4 "Rag & Bone" at bounding box center [243, 317] width 149 height 10
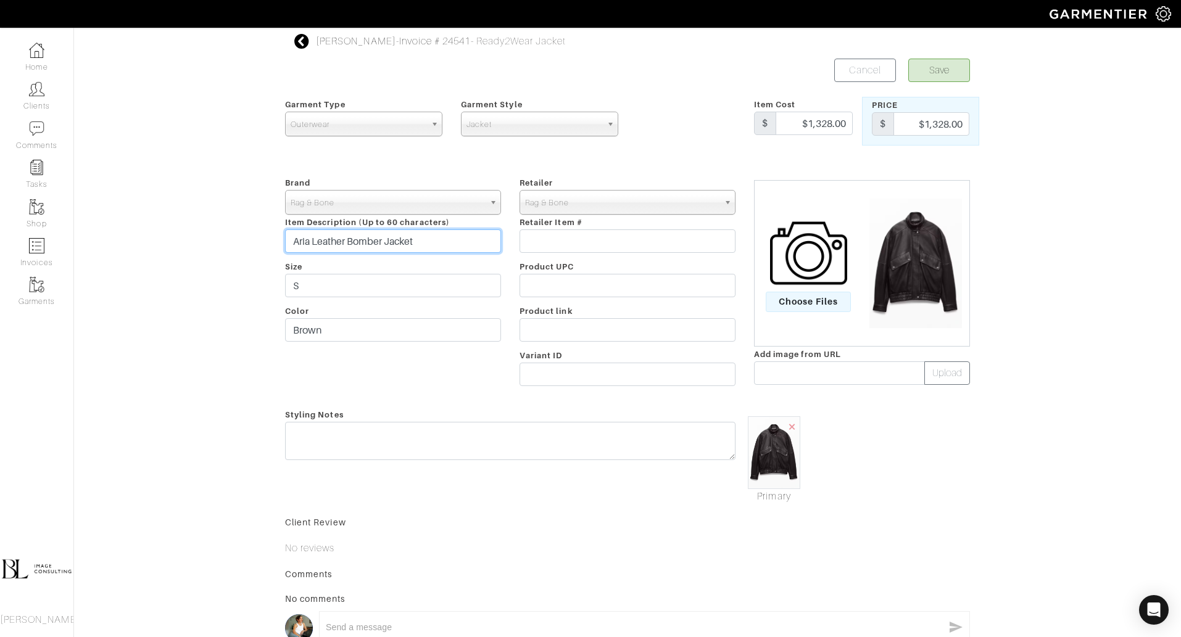
click at [463, 234] on input "Aria Leather Bomber Jacket" at bounding box center [393, 241] width 216 height 23
